Goal: Task Accomplishment & Management: Use online tool/utility

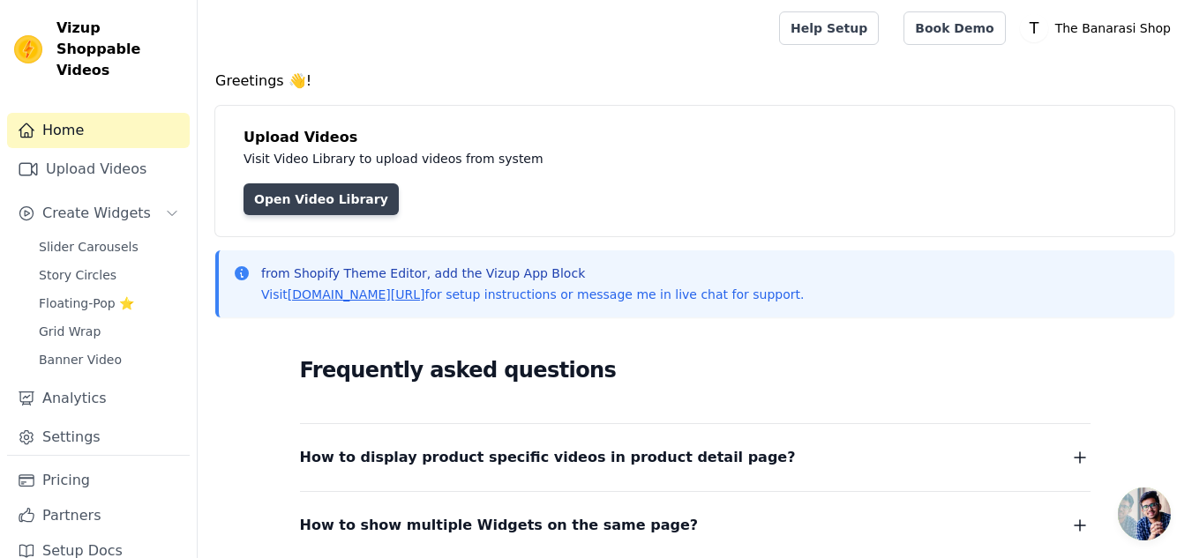
click at [288, 197] on link "Open Video Library" at bounding box center [320, 199] width 155 height 32
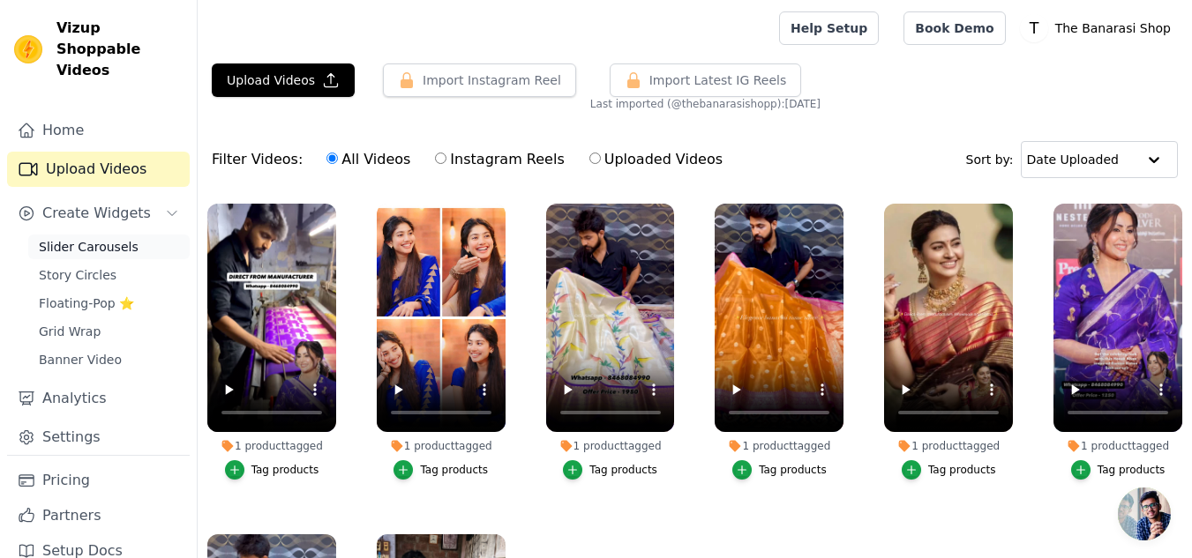
click at [112, 238] on span "Slider Carousels" at bounding box center [89, 247] width 100 height 18
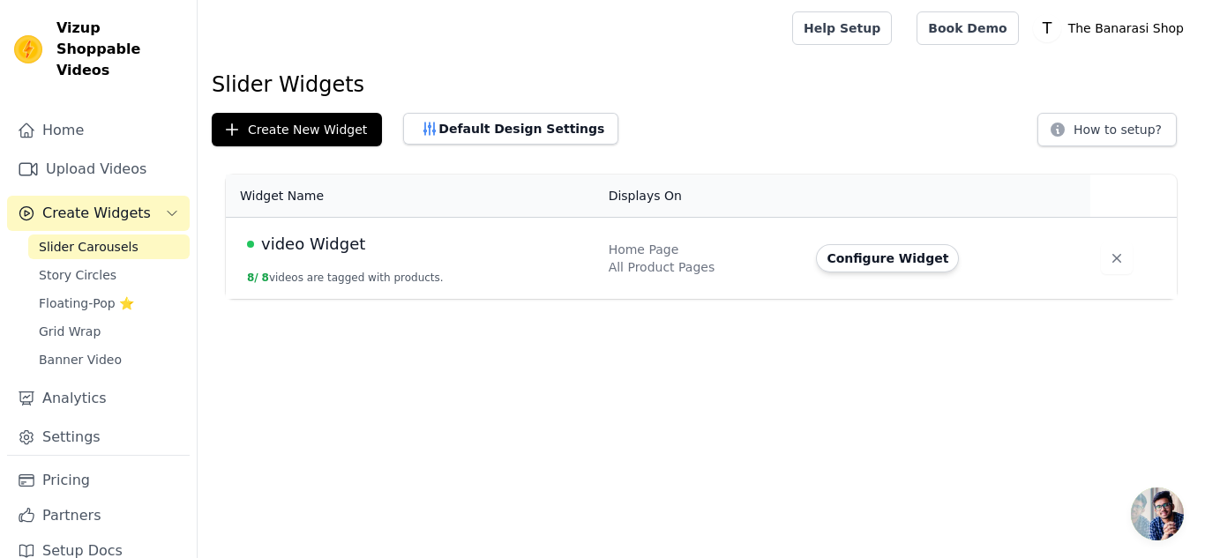
click at [322, 250] on span "video Widget" at bounding box center [313, 244] width 104 height 25
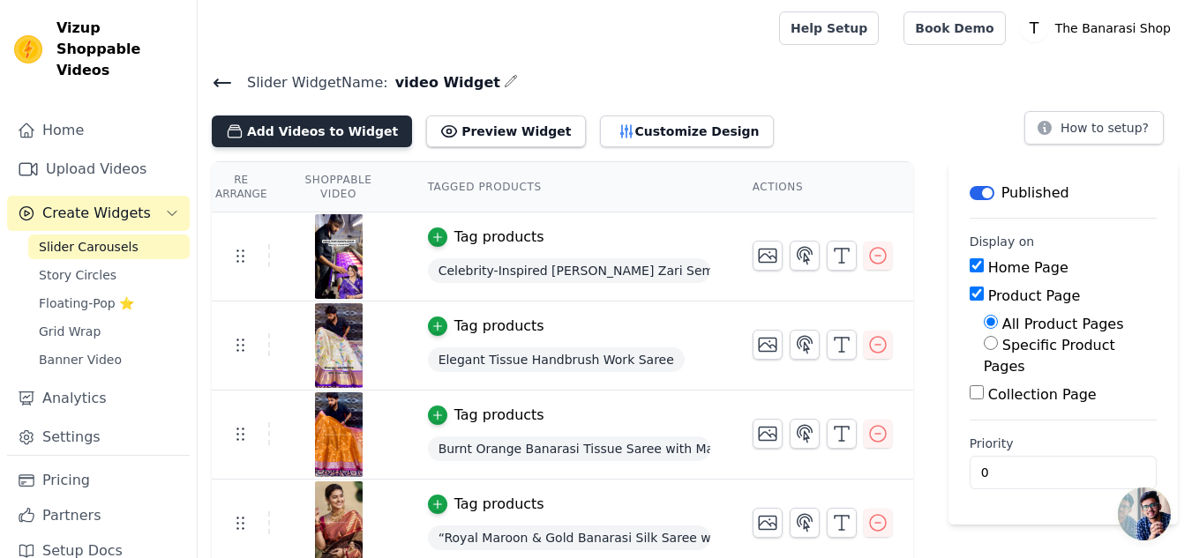
click at [333, 123] on button "Add Videos to Widget" at bounding box center [312, 132] width 200 height 32
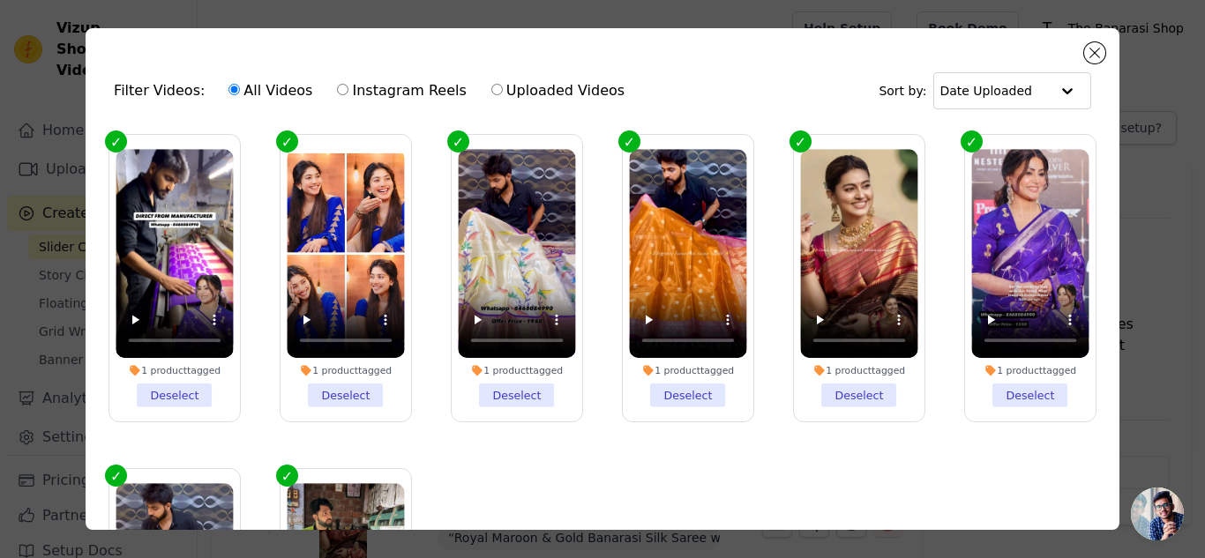
click at [337, 86] on input "Instagram Reels" at bounding box center [342, 89] width 11 height 11
radio input "true"
click at [228, 89] on input "All Videos" at bounding box center [233, 89] width 11 height 11
radio input "true"
click at [491, 91] on input "Uploaded Videos" at bounding box center [496, 89] width 11 height 11
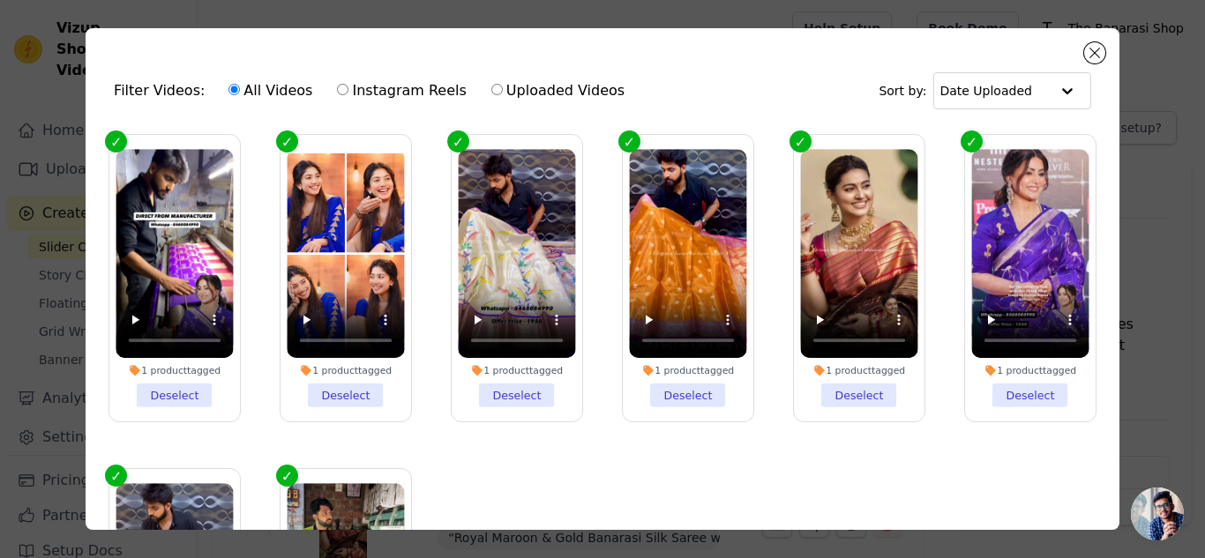
radio input "true"
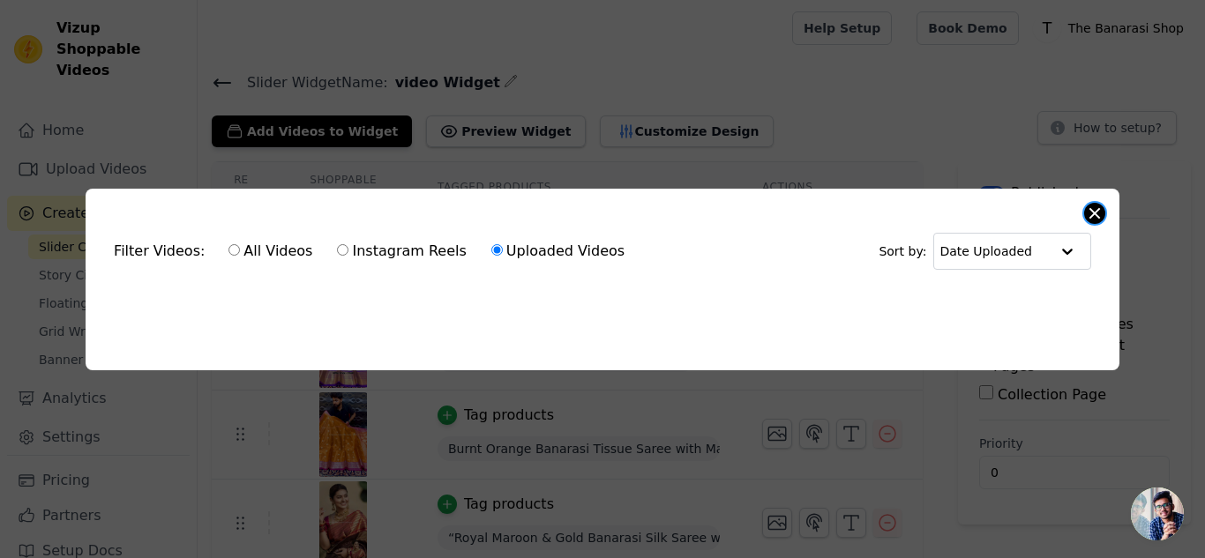
click at [1102, 207] on button "Close modal" at bounding box center [1094, 213] width 21 height 21
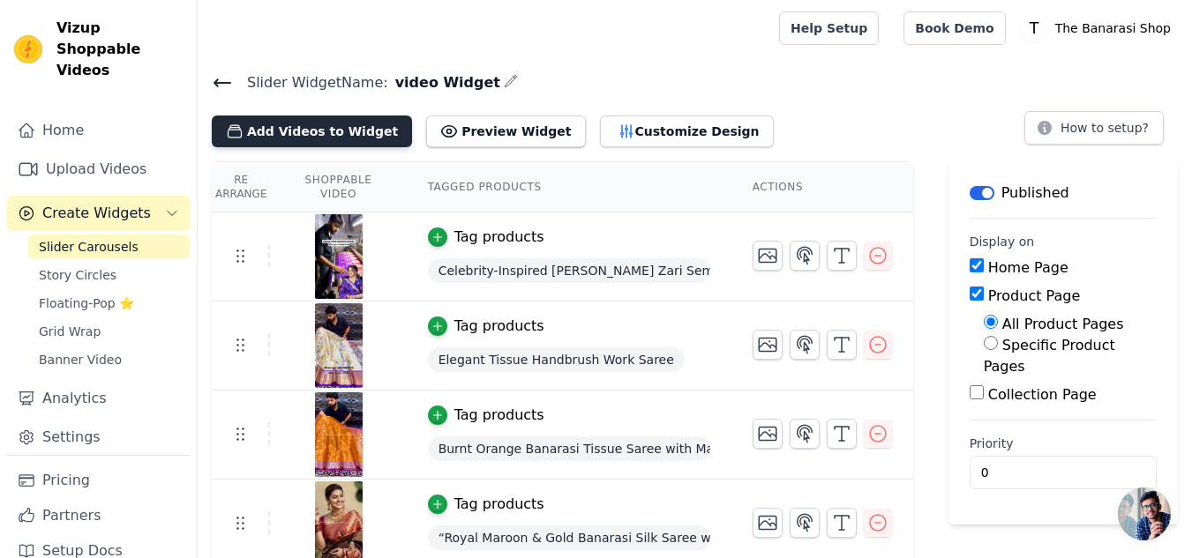
click at [320, 131] on button "Add Videos to Widget" at bounding box center [312, 132] width 200 height 32
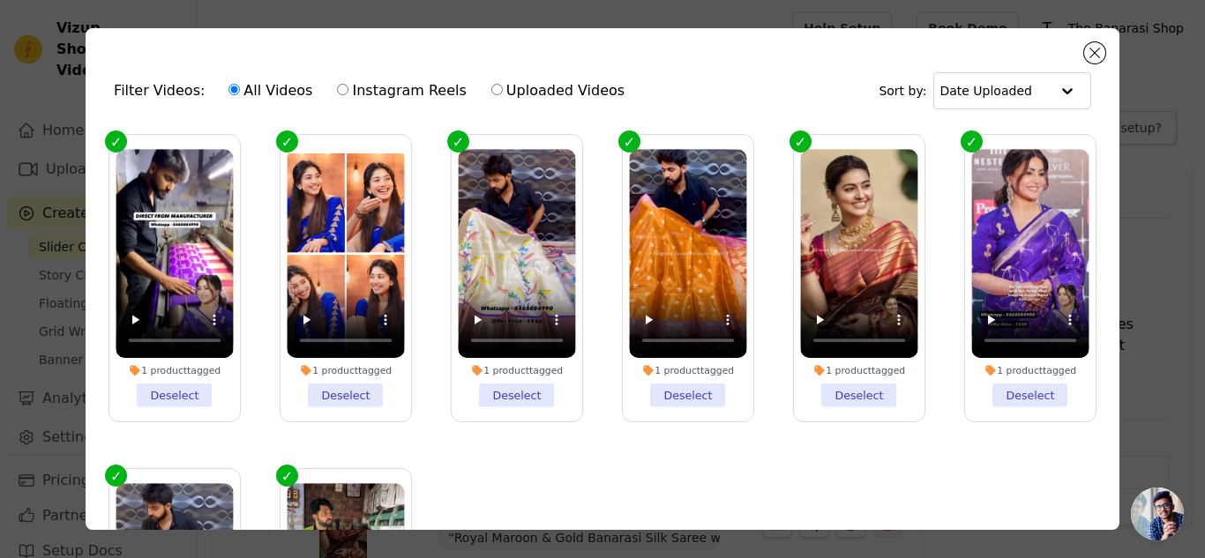
click at [337, 90] on input "Instagram Reels" at bounding box center [342, 89] width 11 height 11
radio input "true"
click at [1094, 54] on button "Close modal" at bounding box center [1094, 52] width 21 height 21
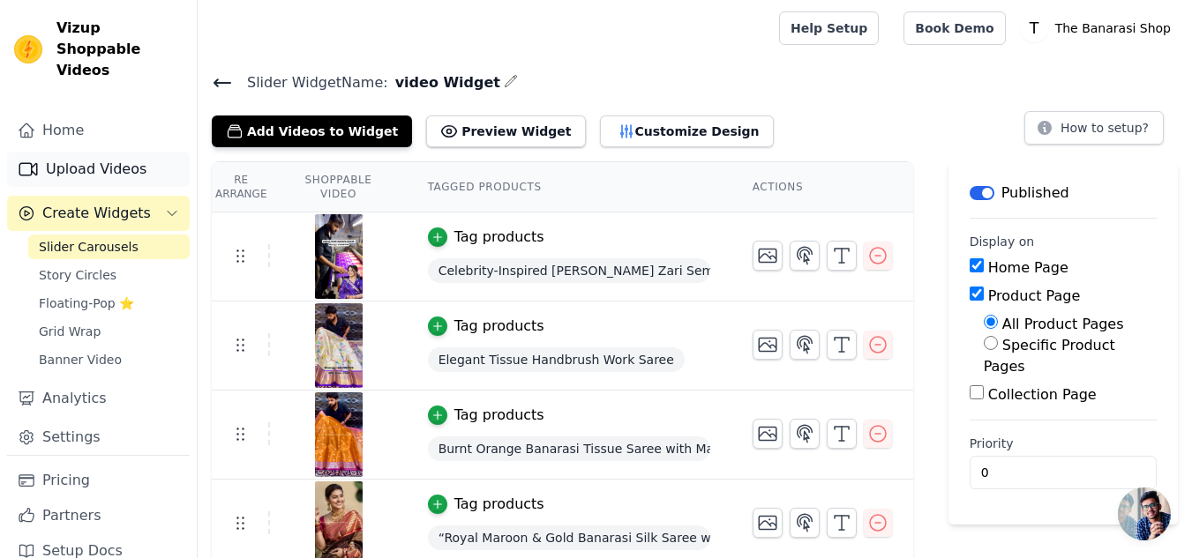
click at [79, 152] on link "Upload Videos" at bounding box center [98, 169] width 183 height 35
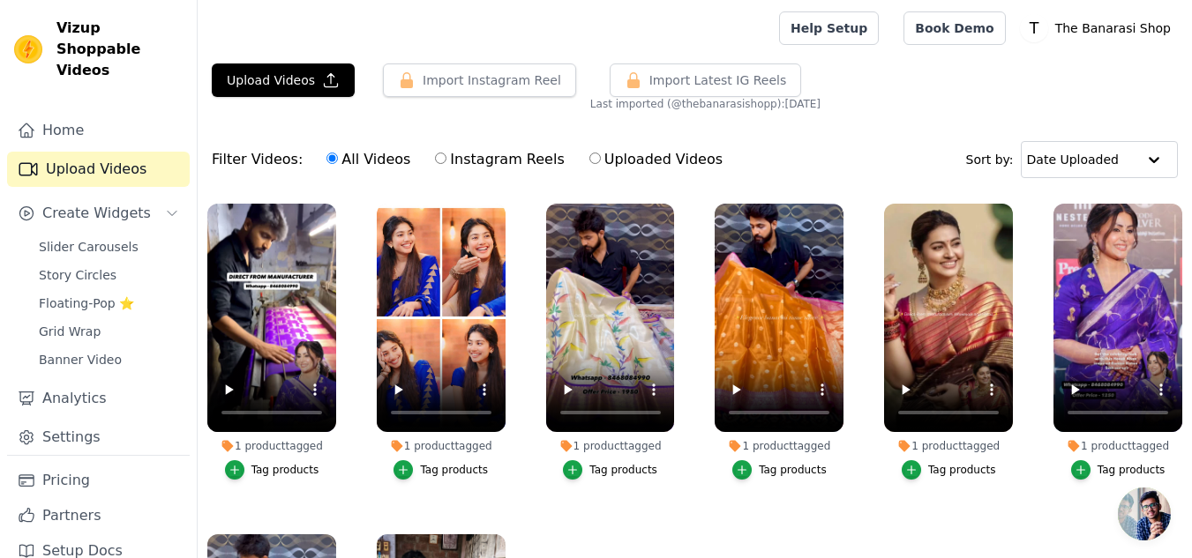
click at [435, 158] on input "Instagram Reels" at bounding box center [440, 158] width 11 height 11
radio input "true"
click at [589, 160] on input "Uploaded Videos" at bounding box center [594, 158] width 11 height 11
radio input "true"
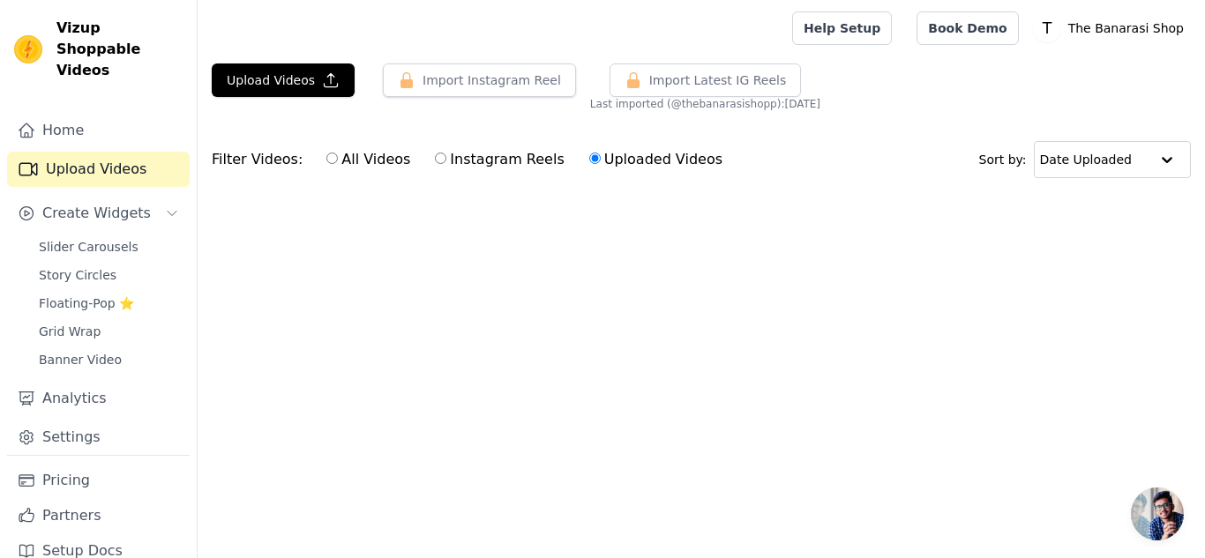
click at [435, 161] on input "Instagram Reels" at bounding box center [440, 158] width 11 height 11
radio input "true"
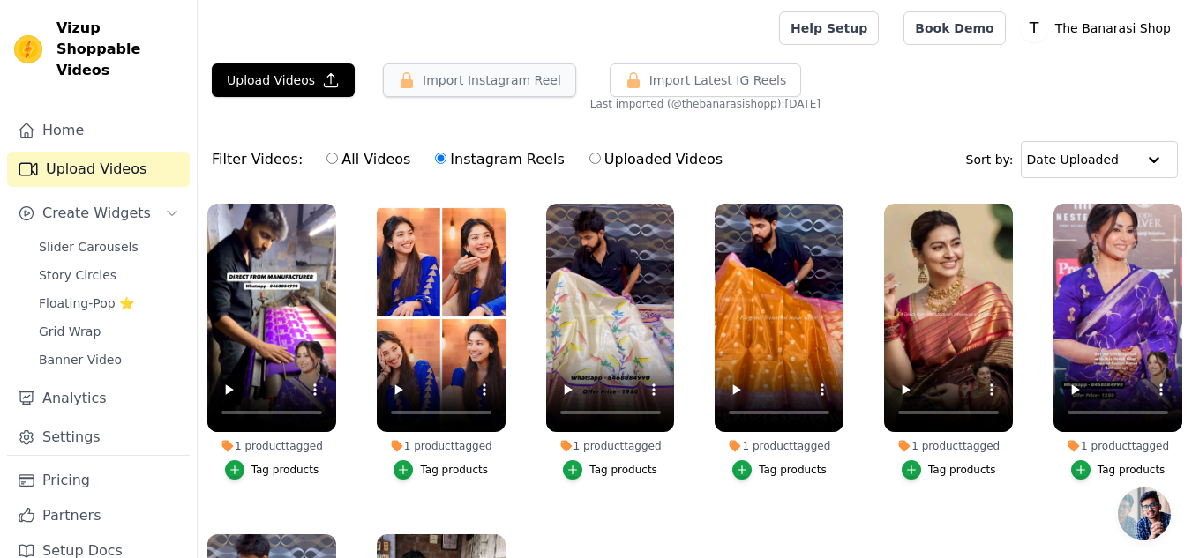
click at [523, 85] on button "Import Instagram Reel" at bounding box center [479, 81] width 193 height 34
click at [506, 89] on button "Import Instagram Reel" at bounding box center [479, 81] width 193 height 34
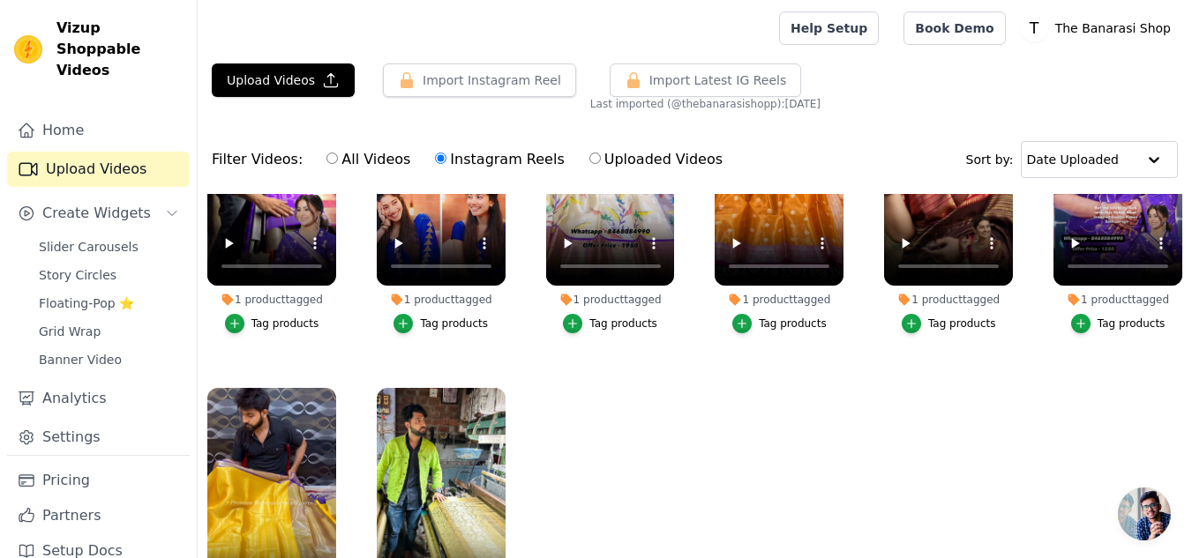
scroll to position [164, 0]
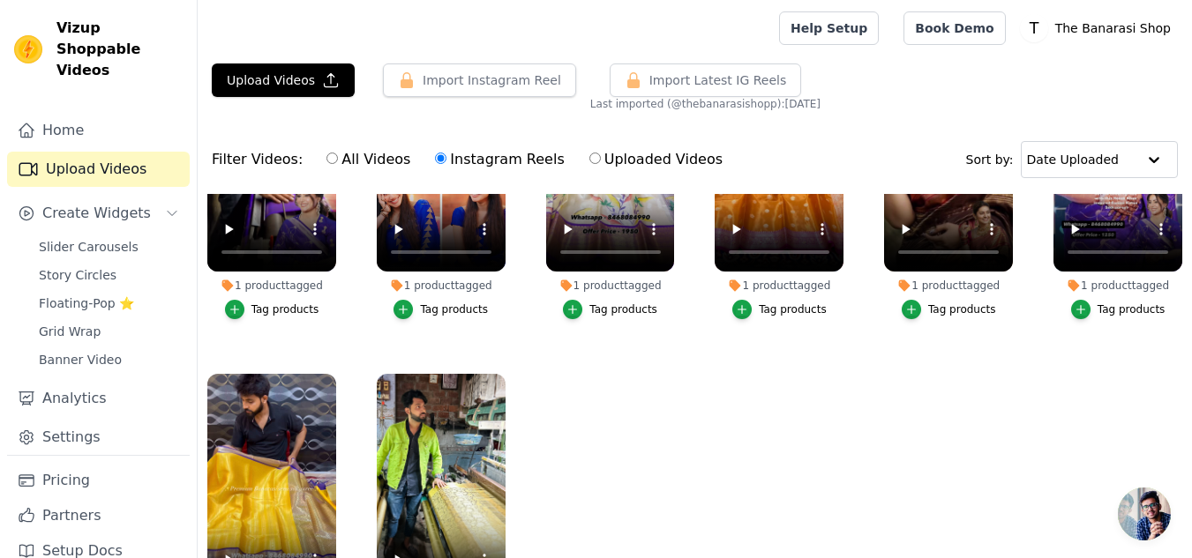
click at [678, 408] on ul "1 product tagged Tag products 1 product tagged Tag products 1 product tagged Ta…" at bounding box center [695, 445] width 994 height 502
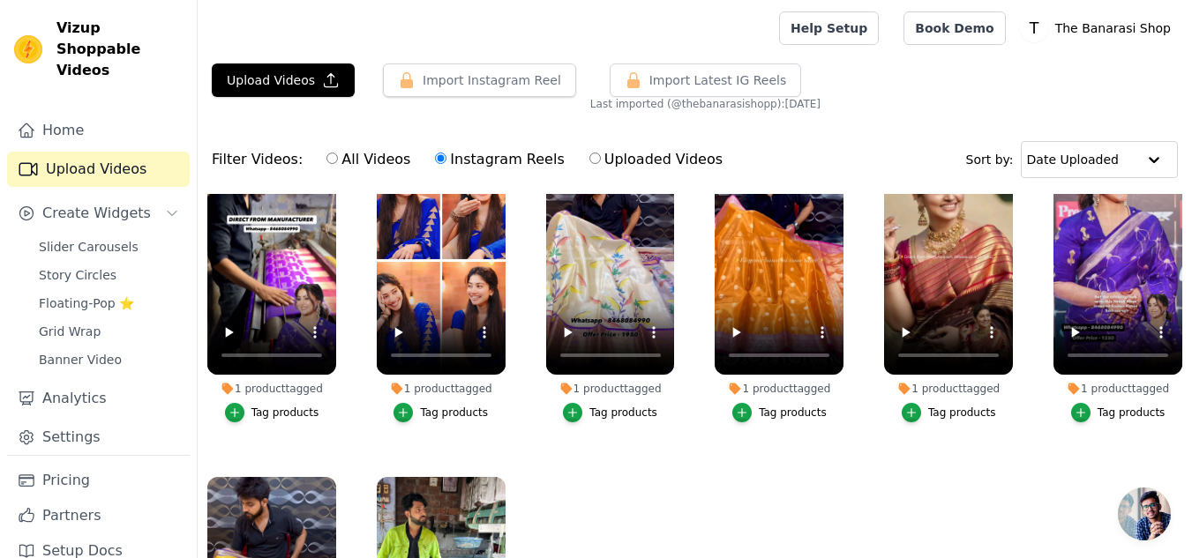
scroll to position [0, 0]
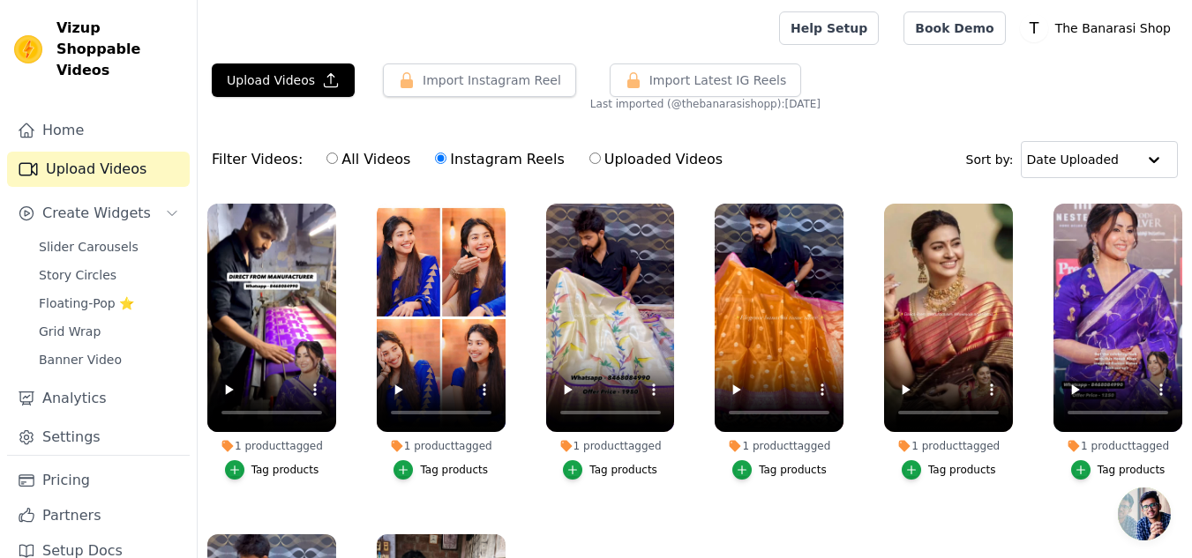
click at [326, 161] on input "All Videos" at bounding box center [331, 158] width 11 height 11
radio input "true"
click at [325, 75] on icon "button" at bounding box center [331, 80] width 13 height 13
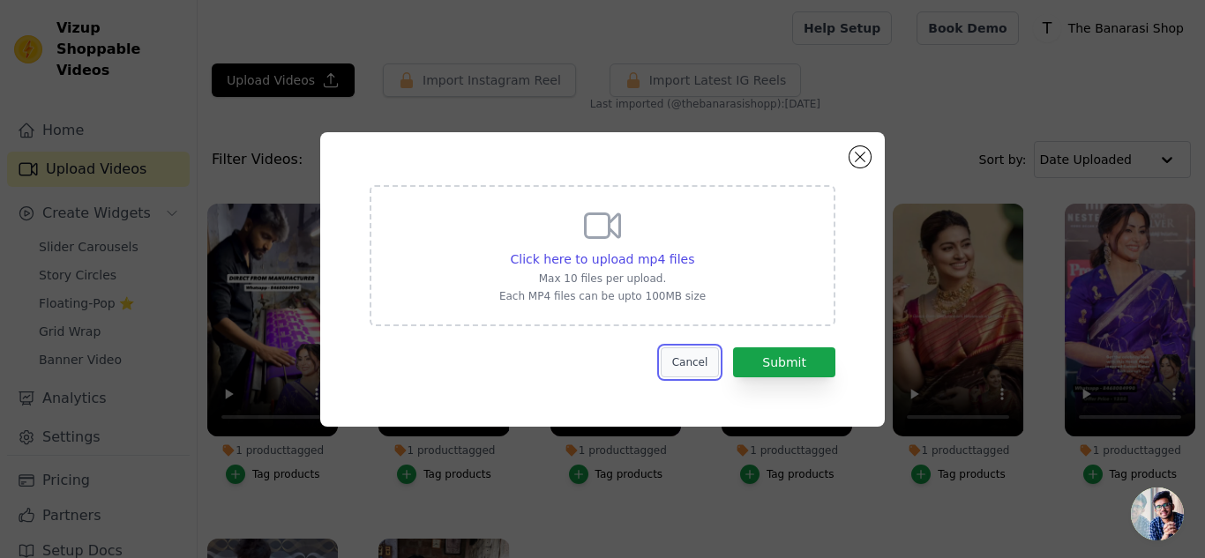
click at [699, 363] on button "Cancel" at bounding box center [690, 363] width 59 height 30
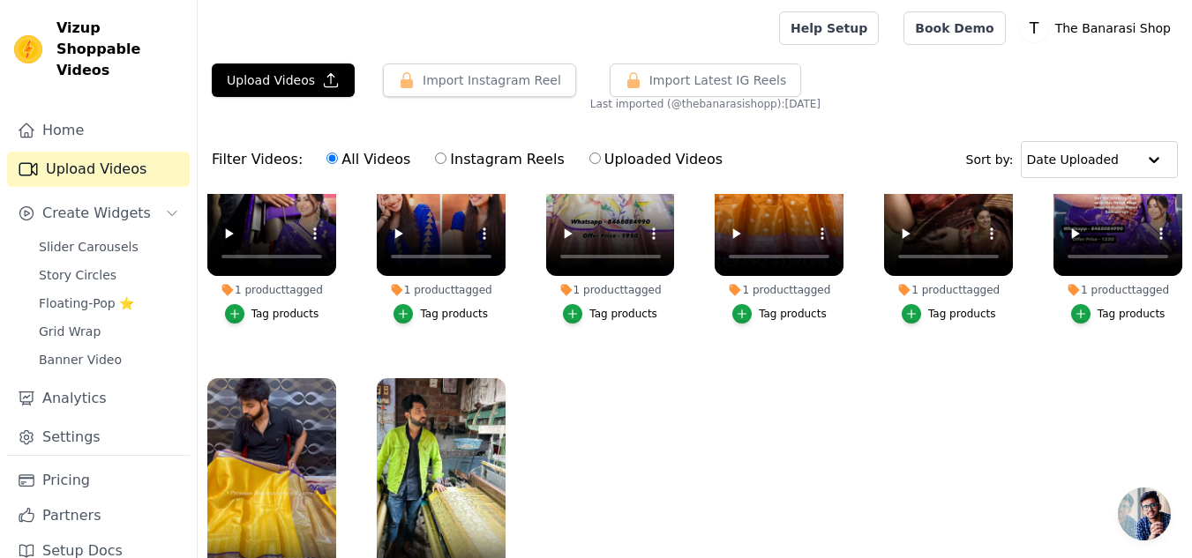
scroll to position [164, 0]
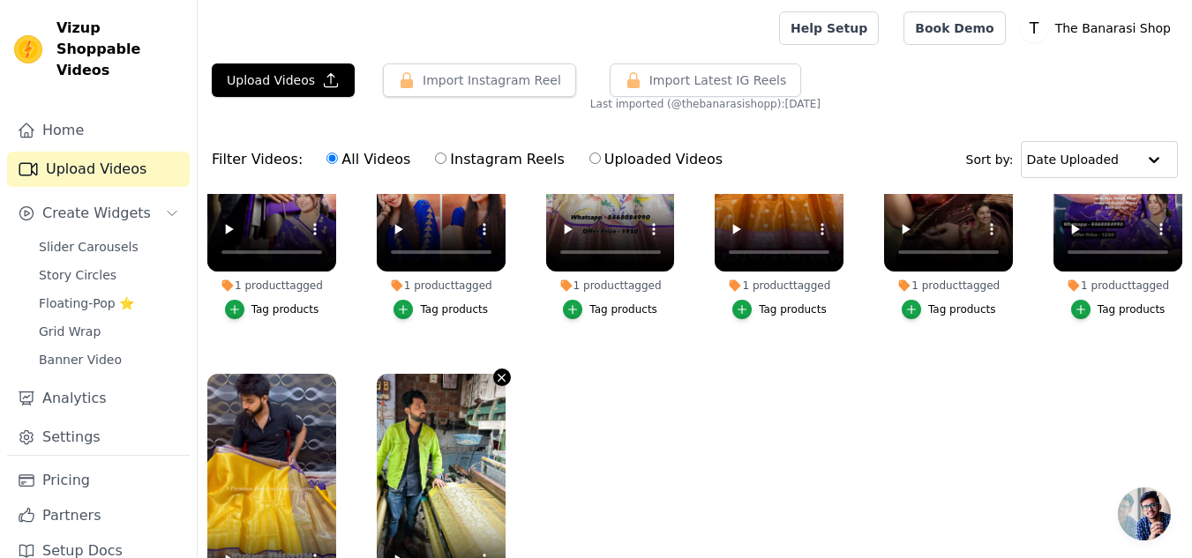
click at [501, 375] on icon "button" at bounding box center [501, 378] width 7 height 7
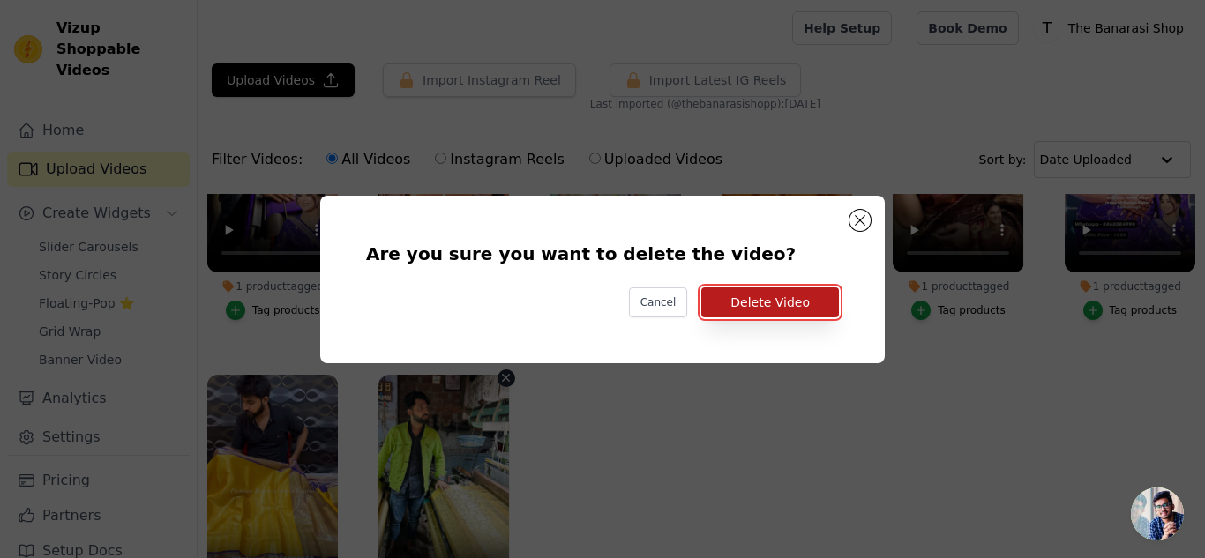
click at [777, 305] on button "Delete Video" at bounding box center [770, 303] width 138 height 30
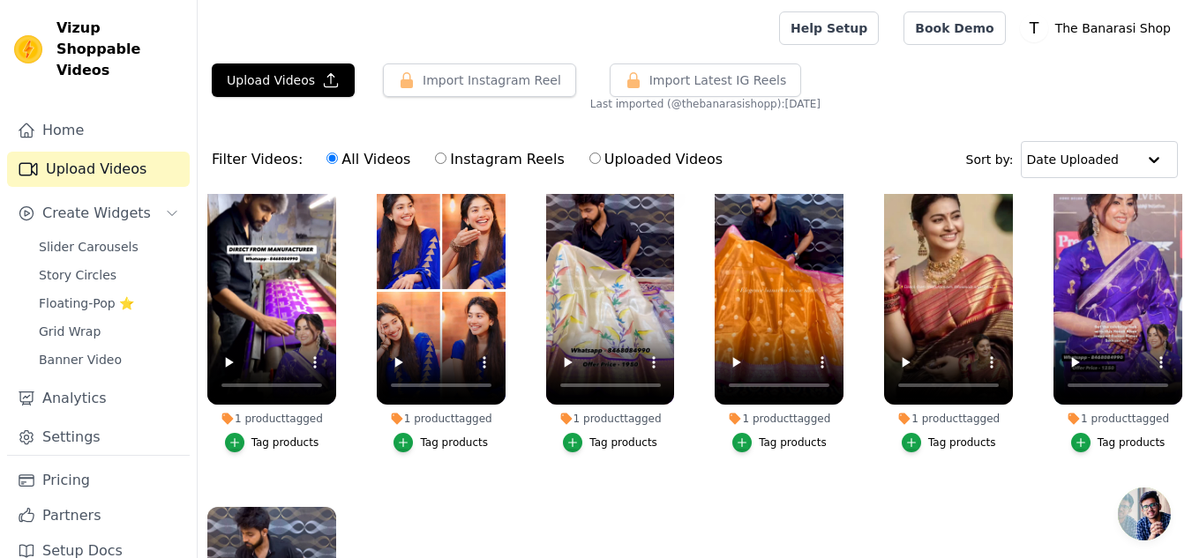
scroll to position [0, 0]
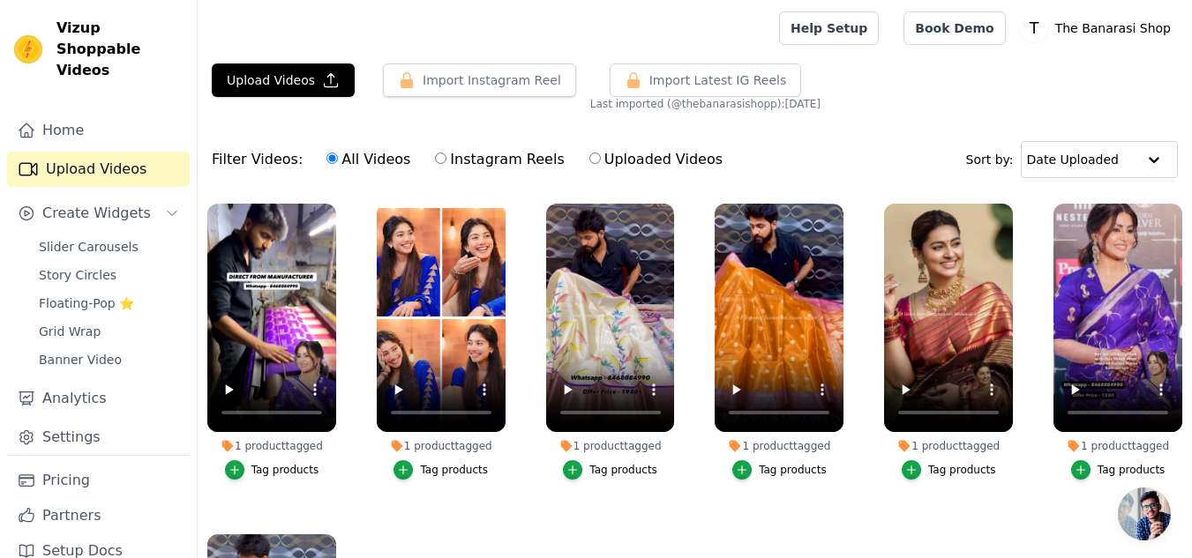
click at [435, 160] on input "Instagram Reels" at bounding box center [440, 158] width 11 height 11
radio input "true"
click at [109, 238] on span "Slider Carousels" at bounding box center [89, 247] width 100 height 18
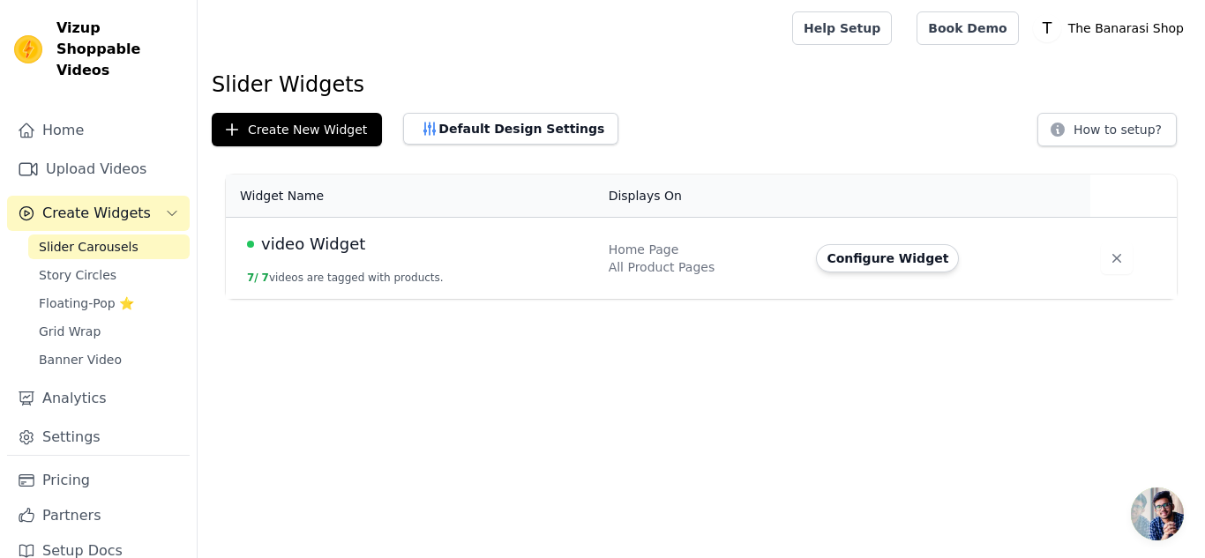
click at [384, 251] on div "video Widget" at bounding box center [417, 244] width 341 height 25
click at [311, 243] on span "video Widget" at bounding box center [313, 244] width 104 height 25
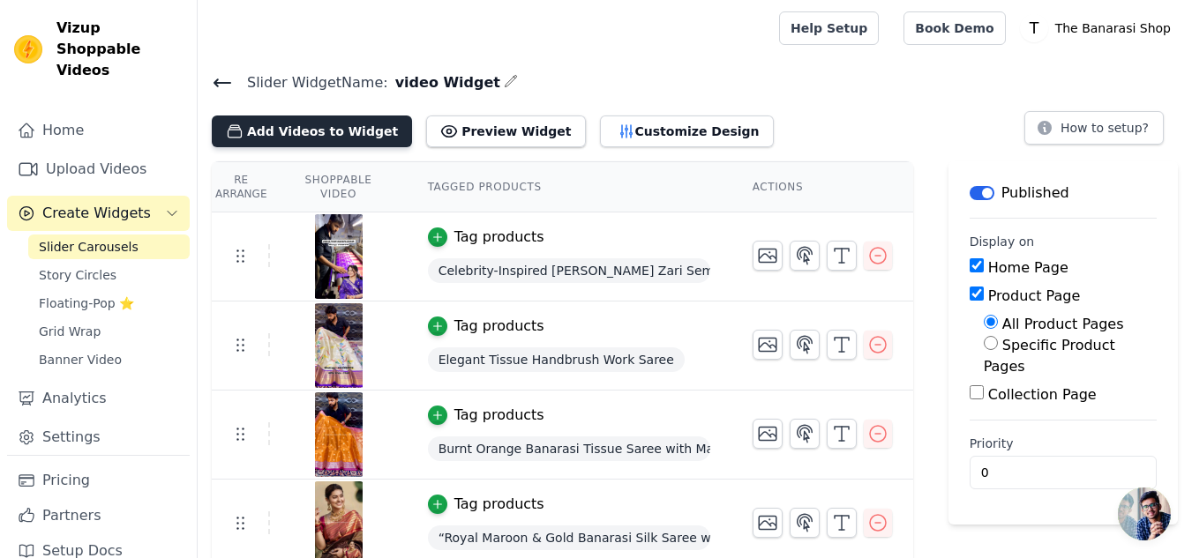
click at [336, 131] on button "Add Videos to Widget" at bounding box center [312, 132] width 200 height 32
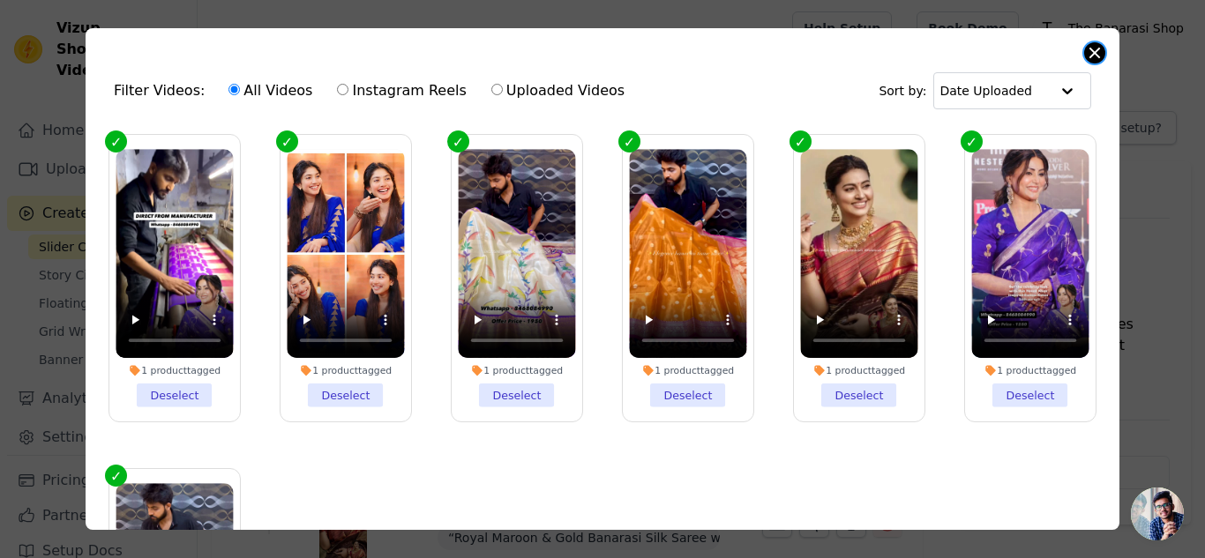
click at [1094, 52] on button "Close modal" at bounding box center [1094, 52] width 21 height 21
